Goal: Check status

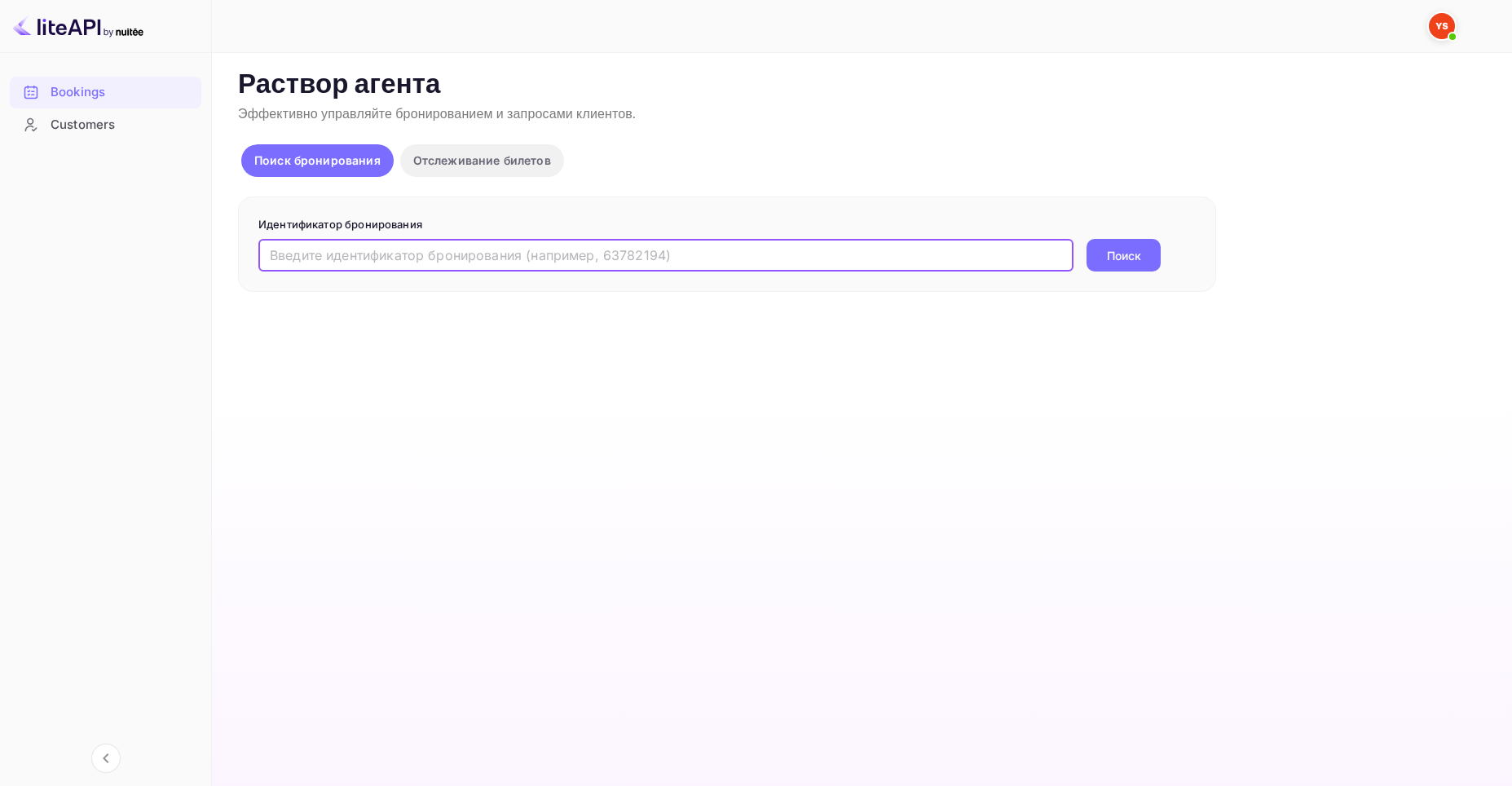
paste input "9449814"
type input "9449814"
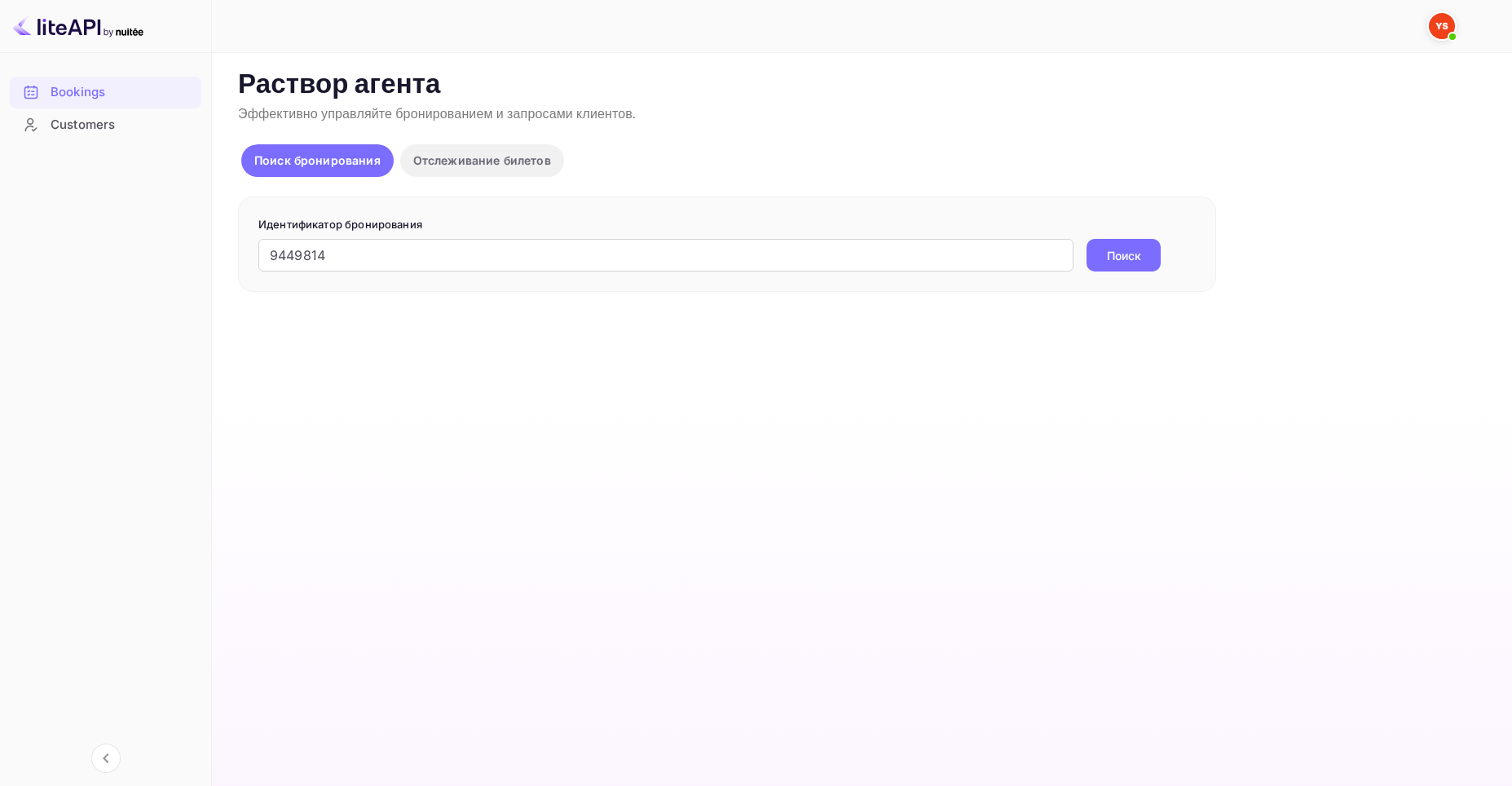
click at [1119, 248] on ya-tr-span "Поиск" at bounding box center [1124, 255] width 34 height 18
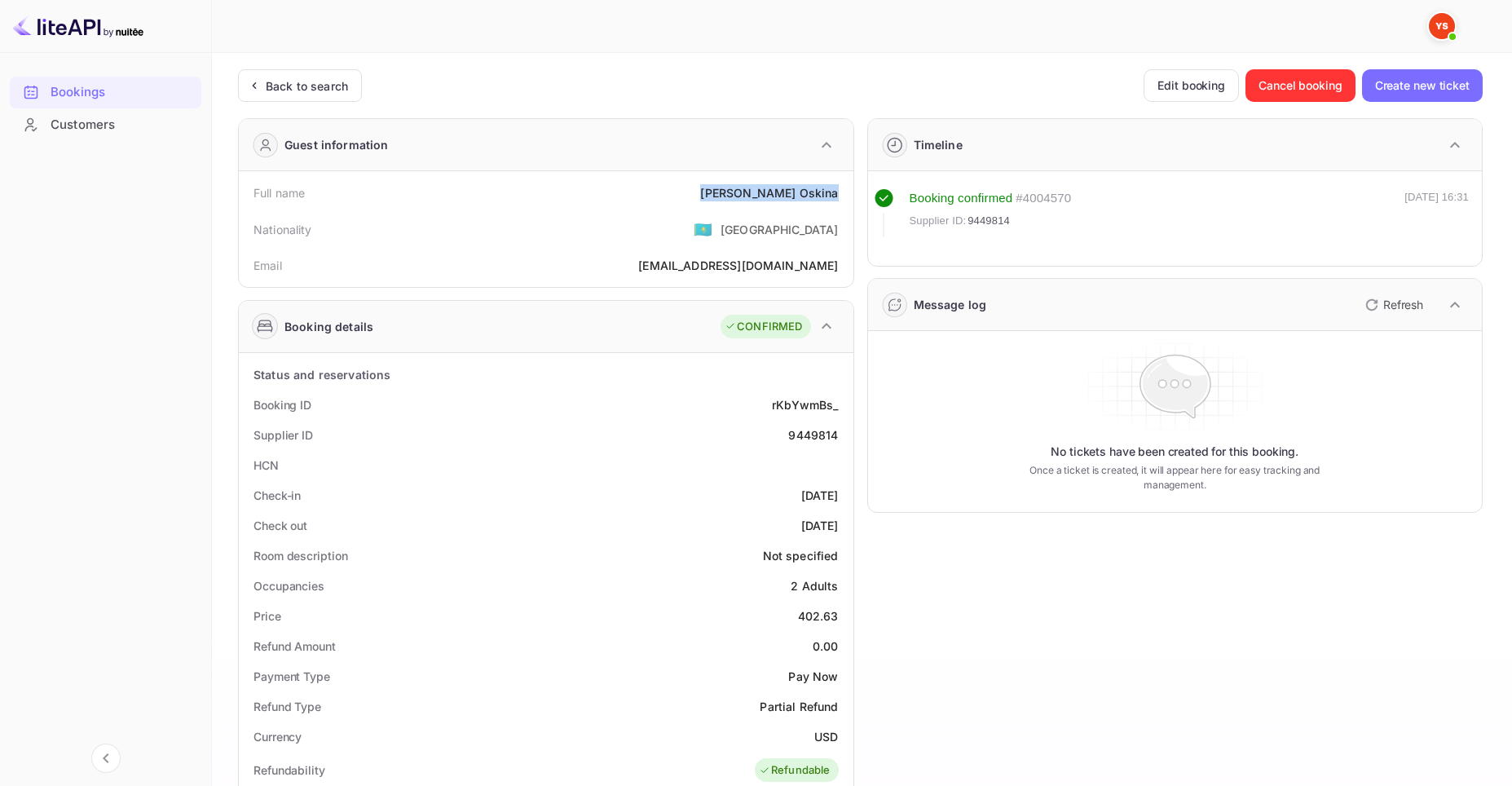
drag, startPoint x: 740, startPoint y: 192, endPoint x: 840, endPoint y: 190, distance: 100.0
click at [840, 190] on div "Full name [PERSON_NAME]" at bounding box center [546, 192] width 601 height 30
copy div "[PERSON_NAME]"
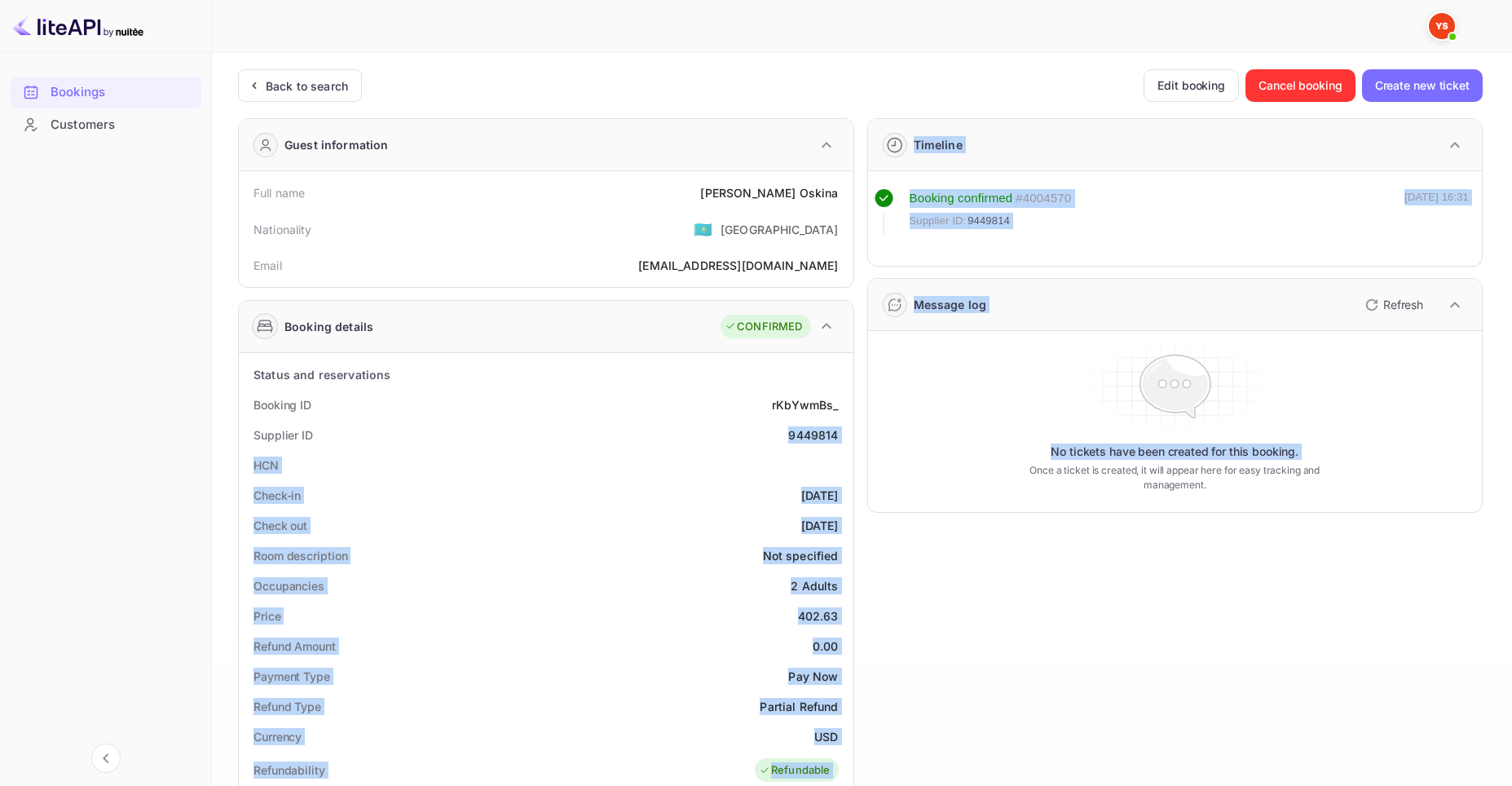
drag, startPoint x: 789, startPoint y: 435, endPoint x: 866, endPoint y: 435, distance: 77.0
click at [866, 435] on div "Guest information Full name [PERSON_NAME] Nationality 🇰🇿 [DEMOGRAPHIC_DATA] Ema…" at bounding box center [854, 684] width 1258 height 1158
click at [720, 448] on div "Supplier ID 9449814" at bounding box center [546, 435] width 601 height 30
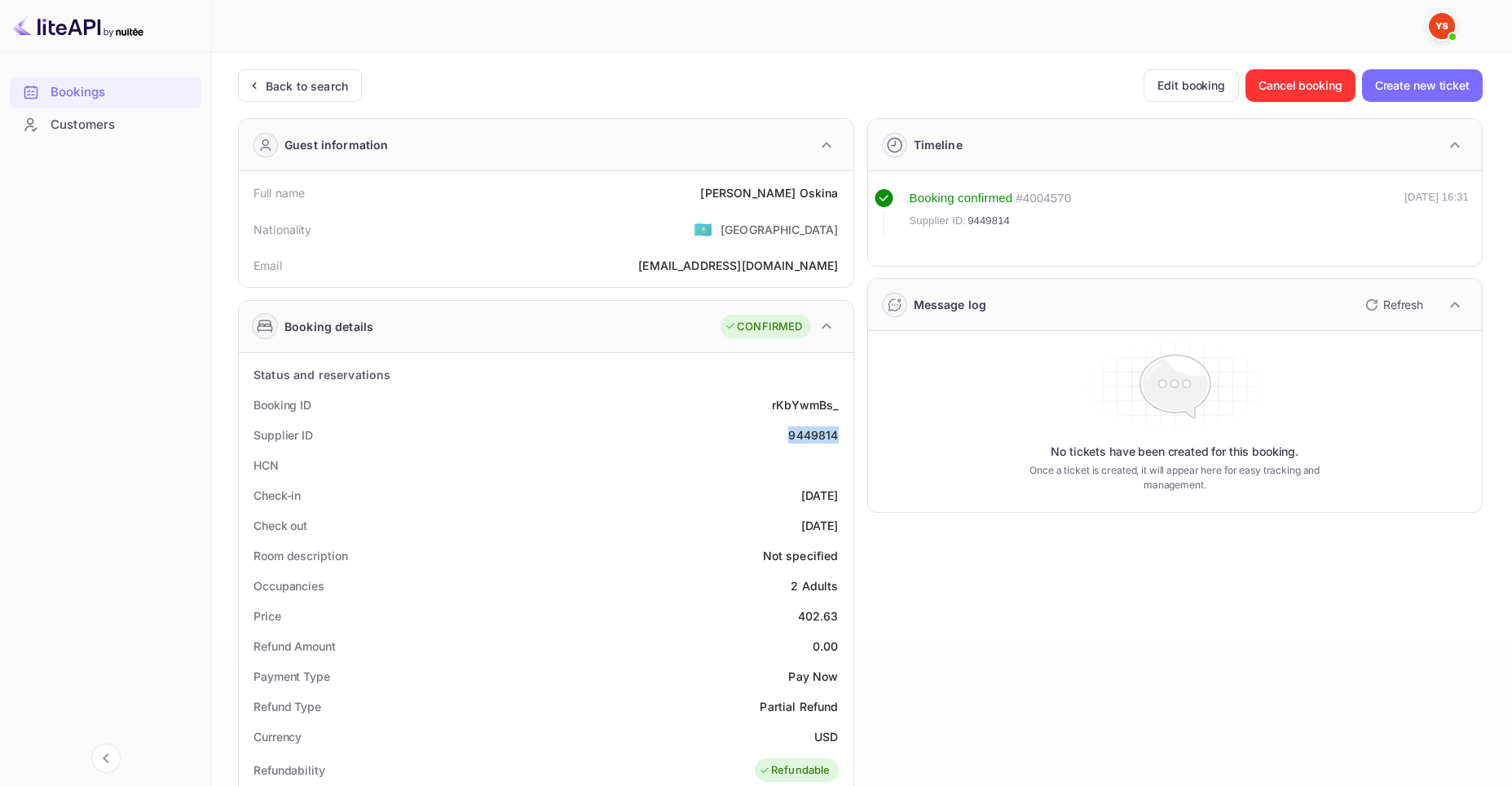
drag, startPoint x: 789, startPoint y: 435, endPoint x: 845, endPoint y: 444, distance: 56.7
click at [845, 444] on div "Supplier ID 9449814" at bounding box center [546, 435] width 601 height 30
copy div "9449814"
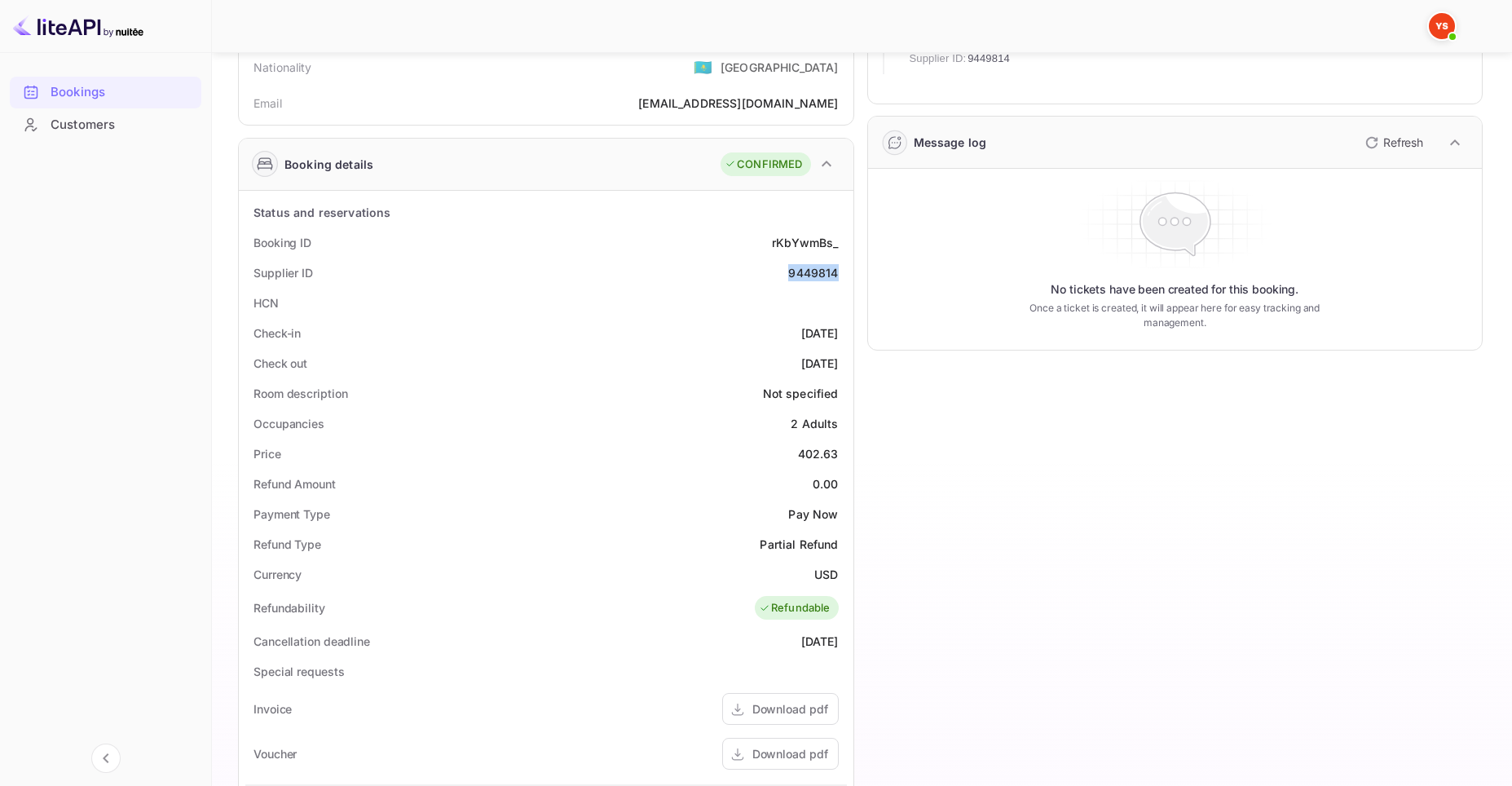
scroll to position [163, 0]
drag, startPoint x: 800, startPoint y: 453, endPoint x: 845, endPoint y: 453, distance: 45.0
click at [845, 453] on div "Price 402.63" at bounding box center [546, 453] width 601 height 30
copy div "402.63"
drag, startPoint x: 814, startPoint y: 573, endPoint x: 837, endPoint y: 574, distance: 23.0
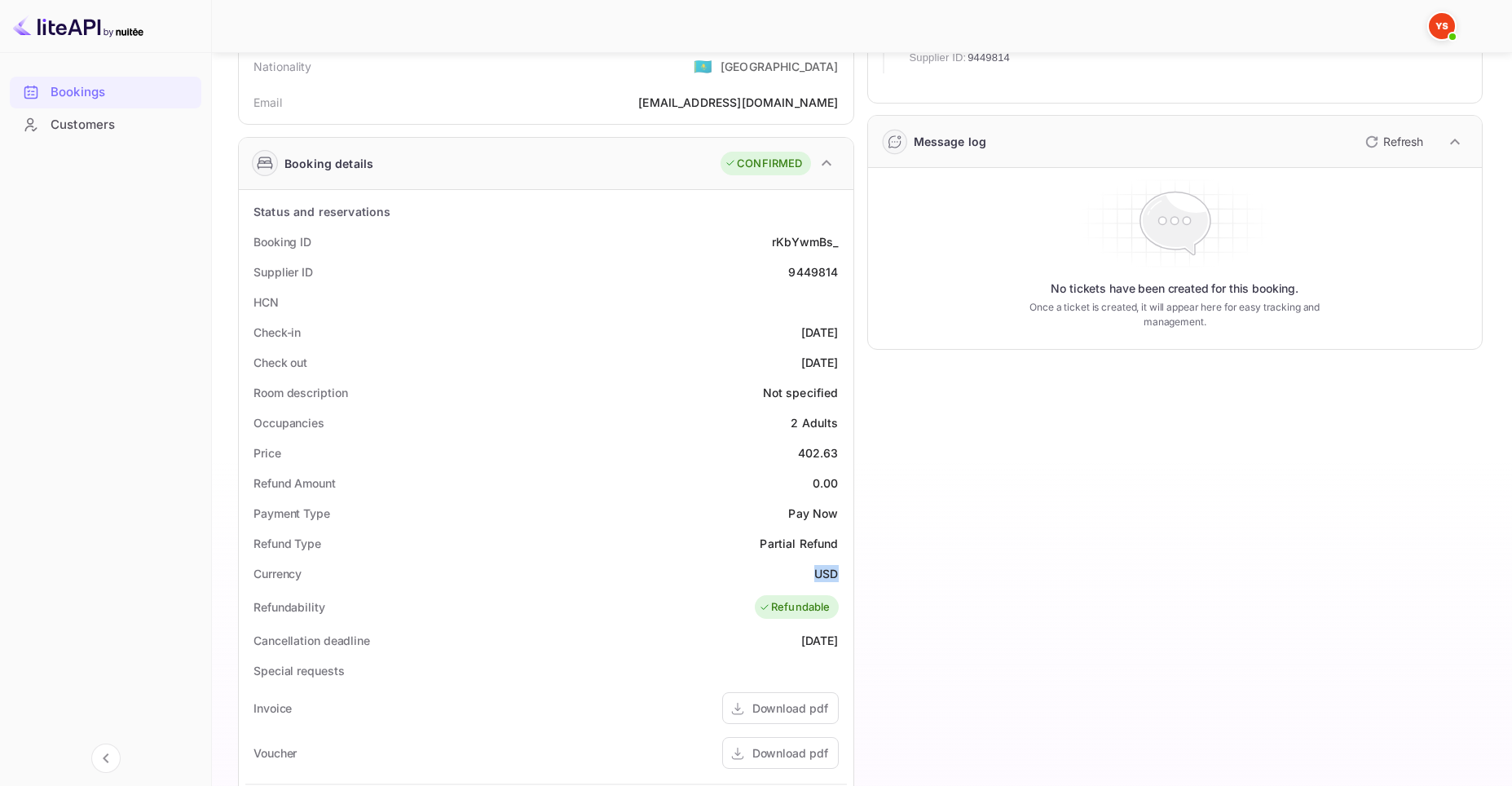
click at [837, 574] on ya-tr-span "USD" at bounding box center [827, 573] width 24 height 14
copy ya-tr-span "USD"
